Goal: Task Accomplishment & Management: Manage account settings

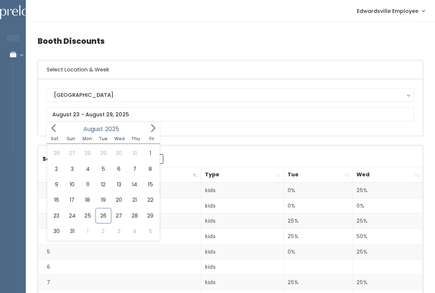
type input "August 23 to August 29"
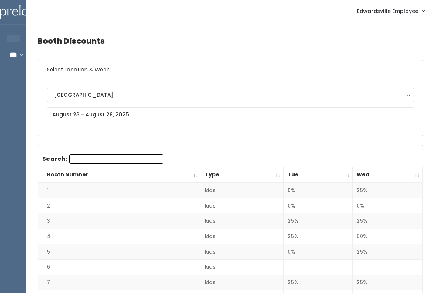
click at [99, 96] on div "[GEOGRAPHIC_DATA]" at bounding box center [230, 95] width 353 height 8
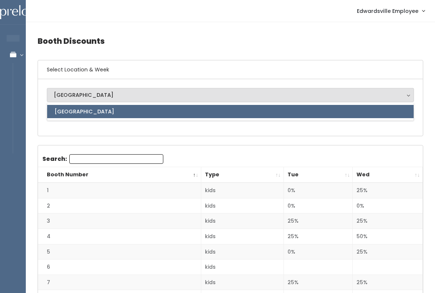
click at [140, 68] on h6 "Select Location & Week" at bounding box center [230, 69] width 385 height 19
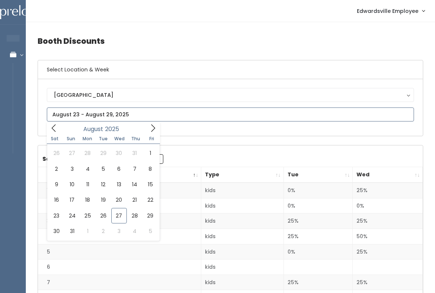
type input "August 30 to September 5"
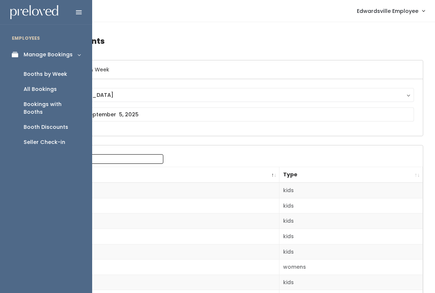
click at [33, 76] on div "Booths by Week" at bounding box center [45, 74] width 43 height 8
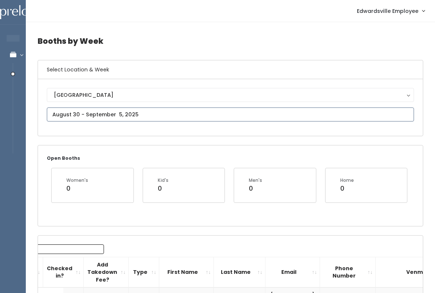
click at [168, 113] on input "text" at bounding box center [230, 115] width 367 height 14
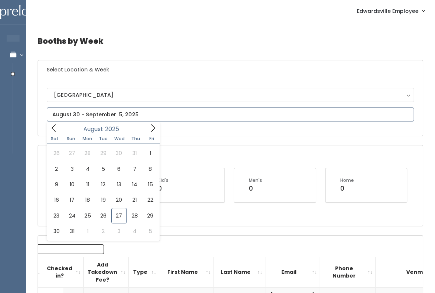
click at [151, 129] on icon at bounding box center [153, 128] width 8 height 8
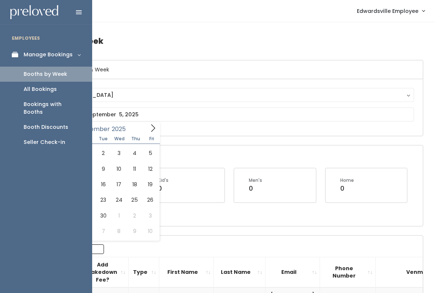
click at [65, 90] on link "All Bookings" at bounding box center [46, 89] width 92 height 15
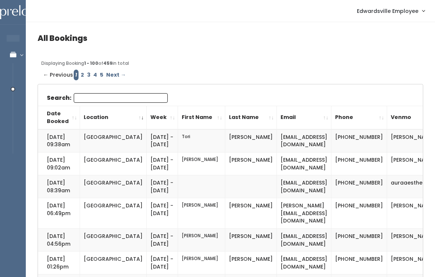
click at [106, 95] on input "Search:" at bounding box center [121, 98] width 94 height 10
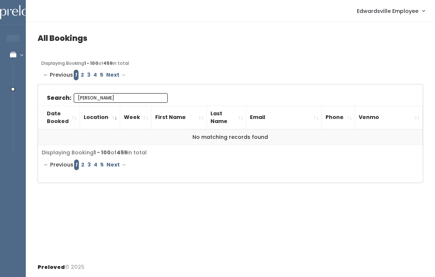
type input "[PERSON_NAME]"
click at [366, 72] on div "← Previous 1 2 3 4 5 Next →" at bounding box center [230, 75] width 378 height 11
click at [79, 70] on link "2" at bounding box center [82, 75] width 6 height 11
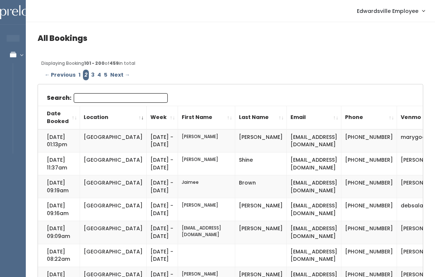
click at [120, 101] on input "Search:" at bounding box center [121, 98] width 94 height 10
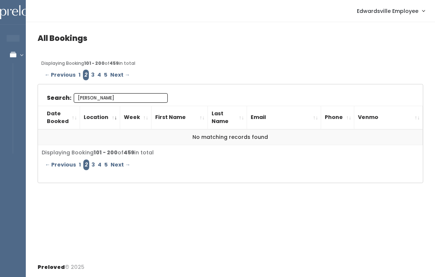
type input "[PERSON_NAME]"
